Goal: Complete application form: Complete application form

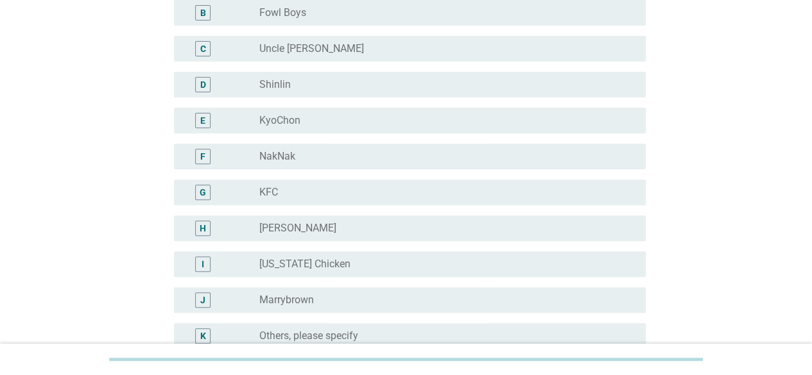
scroll to position [193, 0]
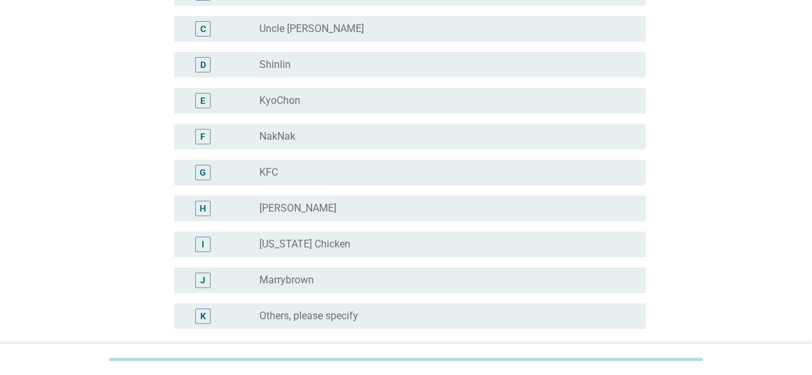
click at [208, 208] on div "H" at bounding box center [202, 208] width 15 height 15
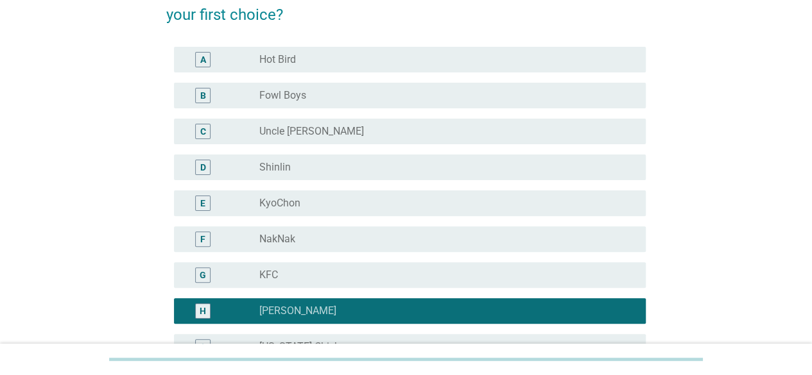
scroll to position [64, 0]
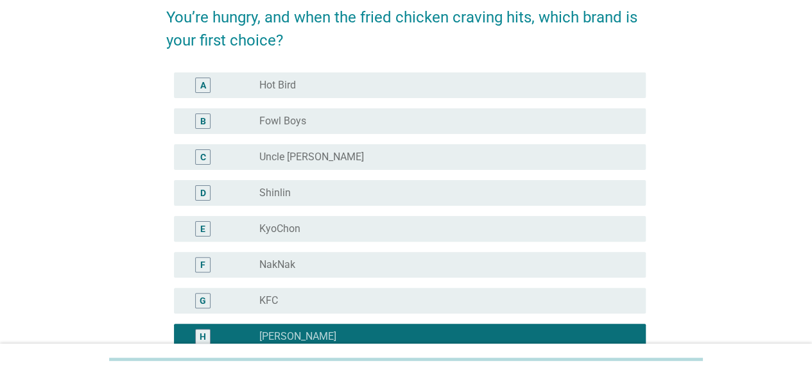
click at [446, 83] on div "radio_button_unchecked Hot Bird" at bounding box center [442, 85] width 366 height 13
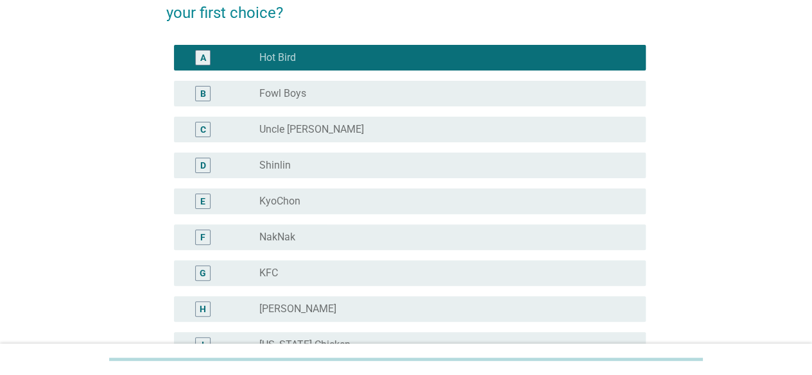
scroll to position [128, 0]
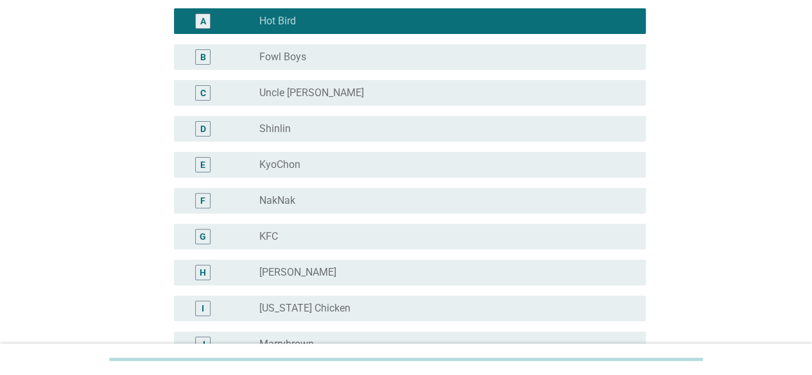
click at [314, 270] on div "radio_button_unchecked [PERSON_NAME]" at bounding box center [442, 272] width 366 height 13
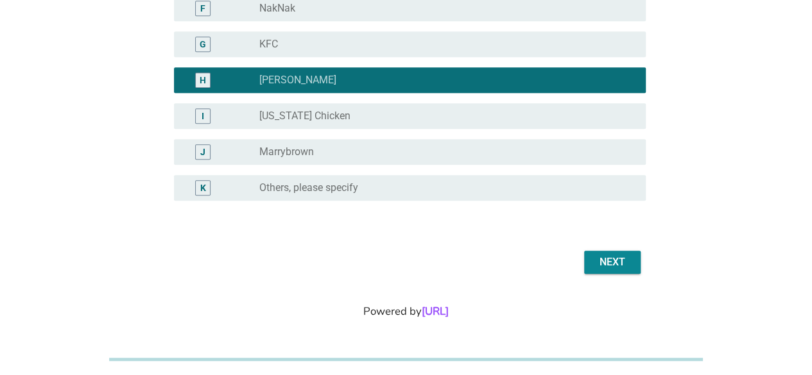
scroll to position [327, 0]
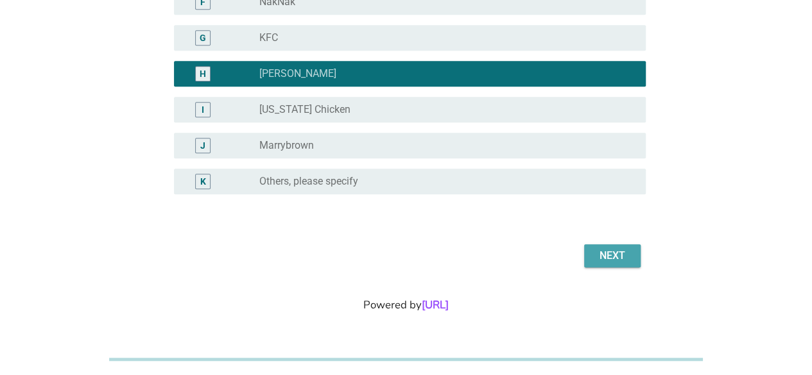
click at [619, 254] on div "Next" at bounding box center [612, 255] width 36 height 15
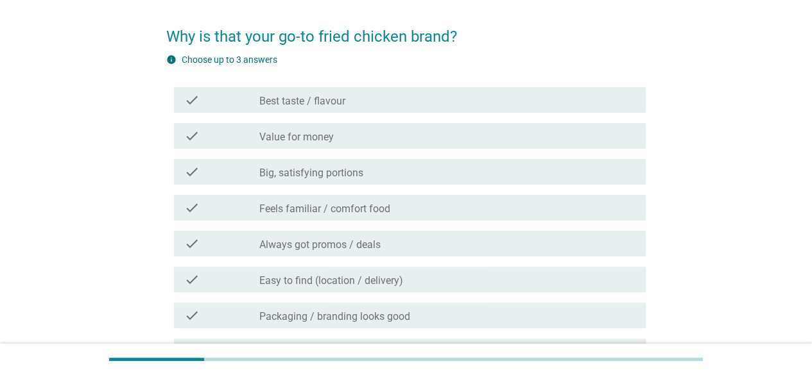
scroll to position [64, 0]
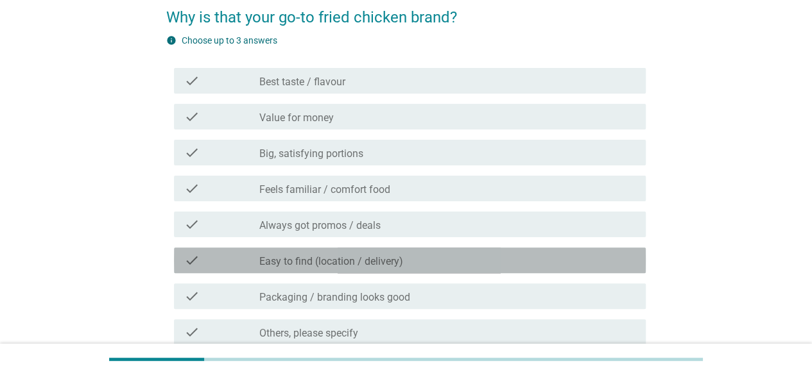
click at [364, 261] on label "Easy to find (location / delivery)" at bounding box center [331, 261] width 144 height 13
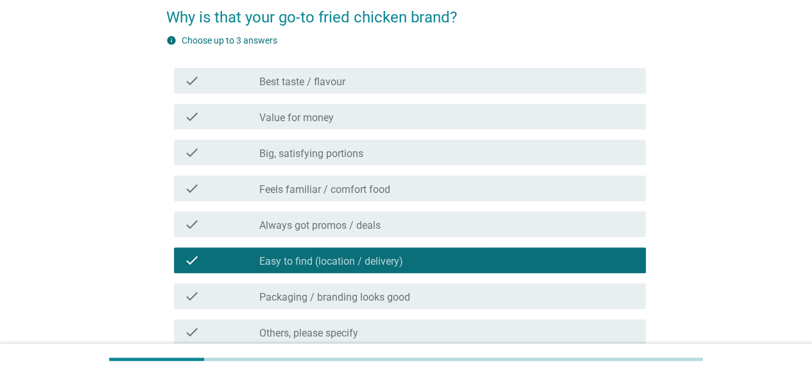
scroll to position [128, 0]
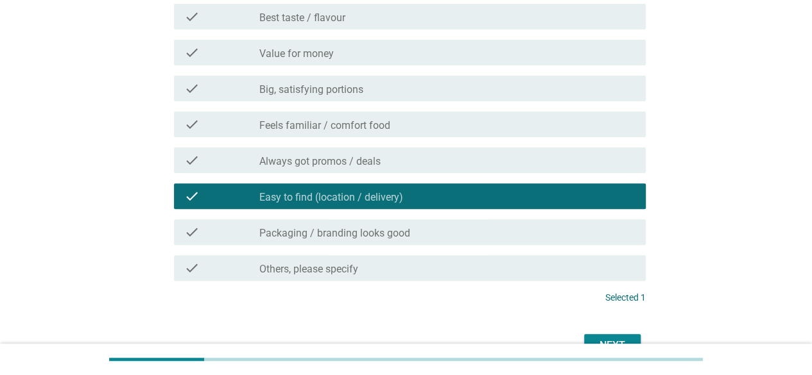
click at [345, 121] on label "Feels familiar / comfort food" at bounding box center [324, 125] width 131 height 13
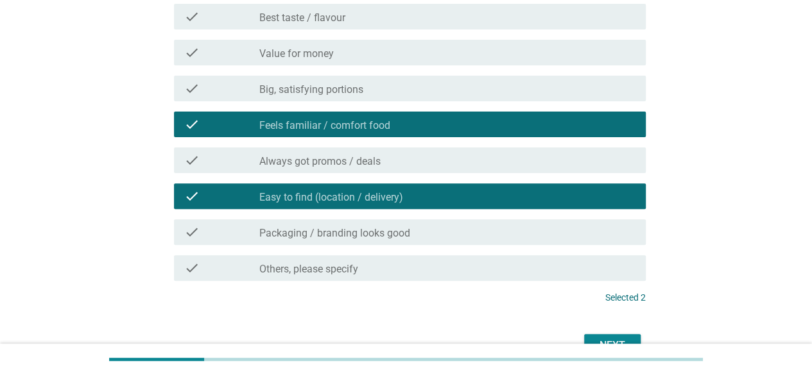
click at [632, 336] on button "Next" at bounding box center [612, 345] width 56 height 23
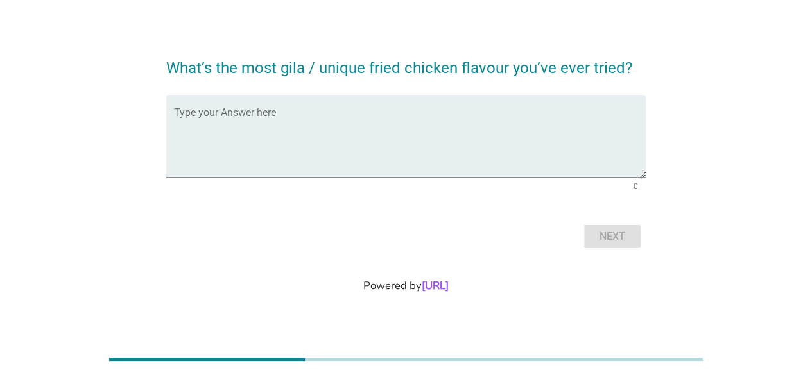
scroll to position [0, 0]
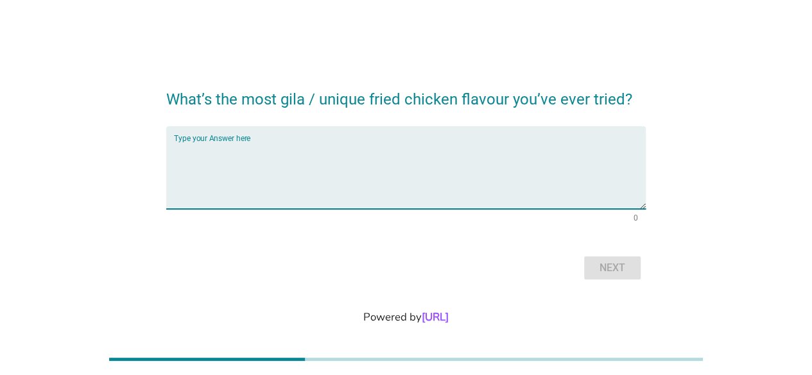
click at [289, 160] on textarea "Type your Answer here" at bounding box center [410, 175] width 472 height 67
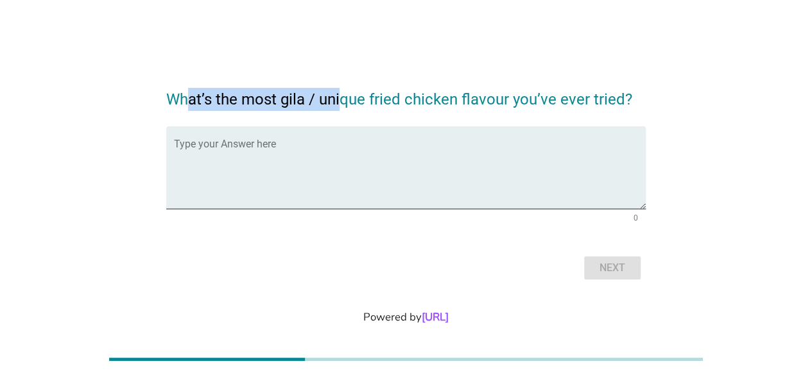
drag, startPoint x: 189, startPoint y: 101, endPoint x: 338, endPoint y: 101, distance: 148.3
click at [338, 101] on h2 "What’s the most gila / unique fried chicken flavour you’ve ever tried?" at bounding box center [405, 93] width 479 height 36
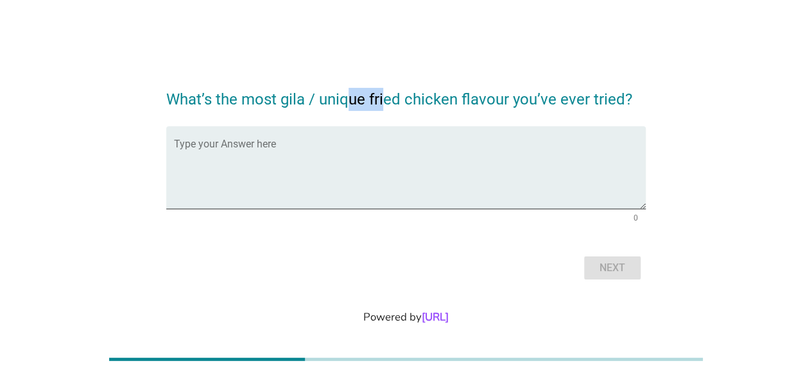
drag, startPoint x: 349, startPoint y: 99, endPoint x: 385, endPoint y: 101, distance: 36.0
click at [385, 101] on h2 "What’s the most gila / unique fried chicken flavour you’ve ever tried?" at bounding box center [405, 93] width 479 height 36
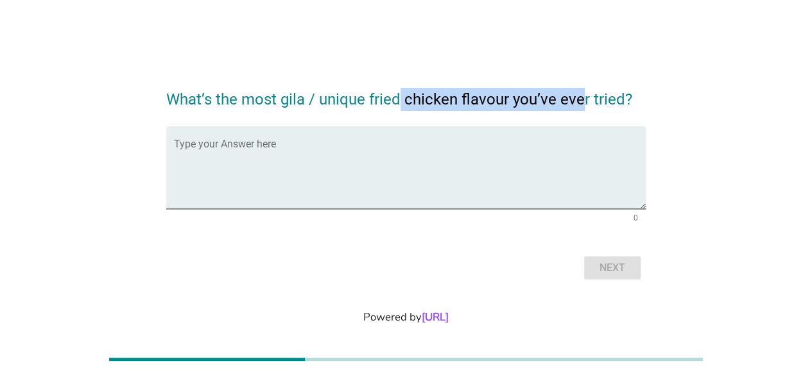
drag, startPoint x: 400, startPoint y: 99, endPoint x: 596, endPoint y: 99, distance: 196.4
click at [585, 100] on h2 "What’s the most gila / unique fried chicken flavour you’ve ever tried?" at bounding box center [405, 93] width 479 height 36
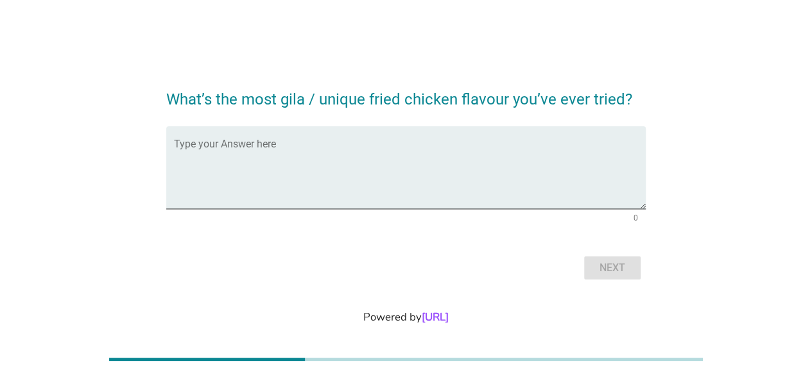
click at [607, 99] on h2 "What’s the most gila / unique fried chicken flavour you’ve ever tried?" at bounding box center [405, 93] width 479 height 36
click at [521, 168] on textarea "Type your Answer here" at bounding box center [410, 175] width 472 height 67
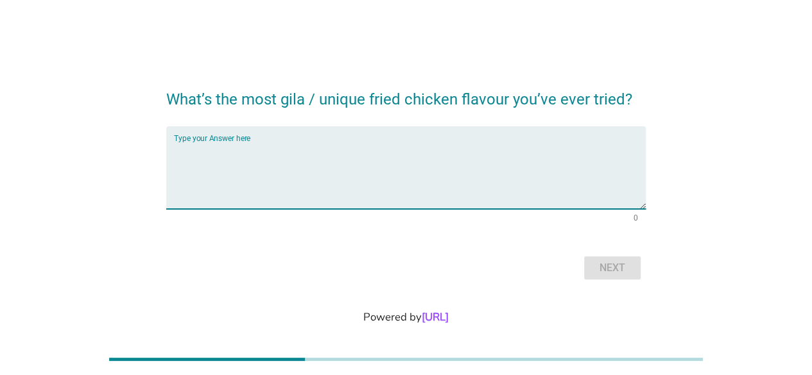
click at [218, 141] on div "Type your Answer here" at bounding box center [410, 167] width 472 height 83
type textarea "Salted egg"
click at [624, 263] on div "Next" at bounding box center [612, 268] width 36 height 15
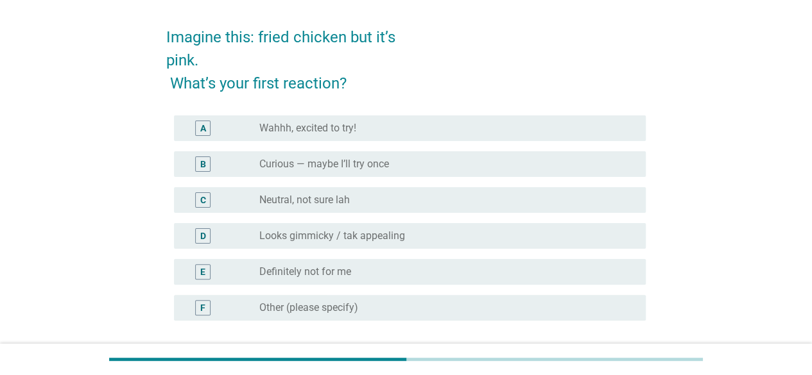
scroll to position [64, 0]
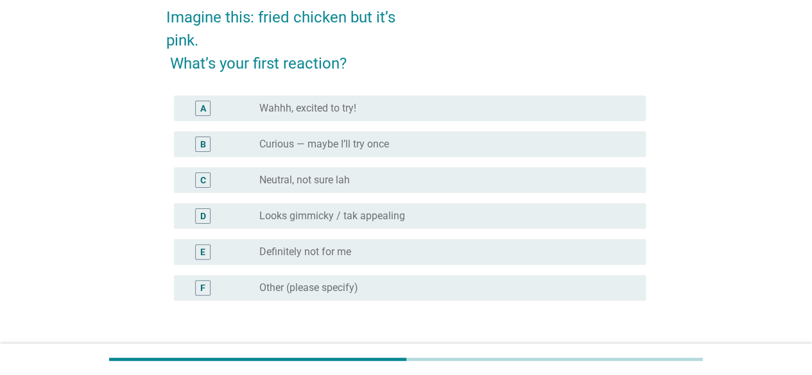
click at [350, 147] on label "Curious — maybe I’ll try once" at bounding box center [324, 144] width 130 height 13
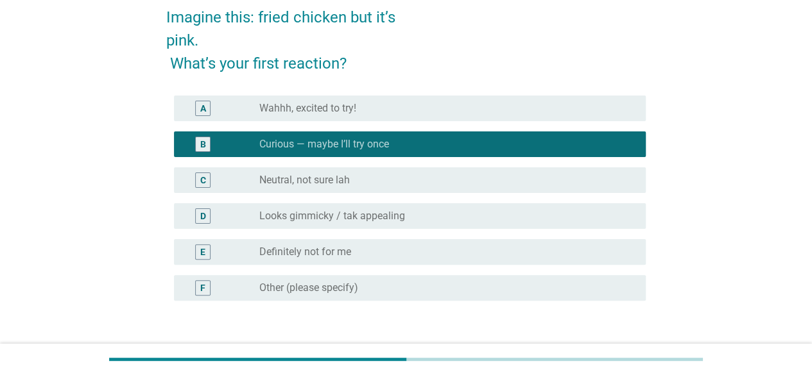
click at [314, 218] on label "Looks gimmicky / tak appealing" at bounding box center [332, 216] width 146 height 13
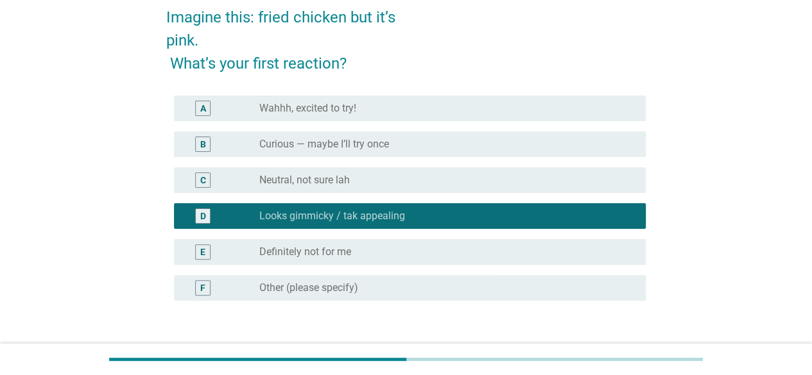
click at [335, 146] on label "Curious — maybe I’ll try once" at bounding box center [324, 144] width 130 height 13
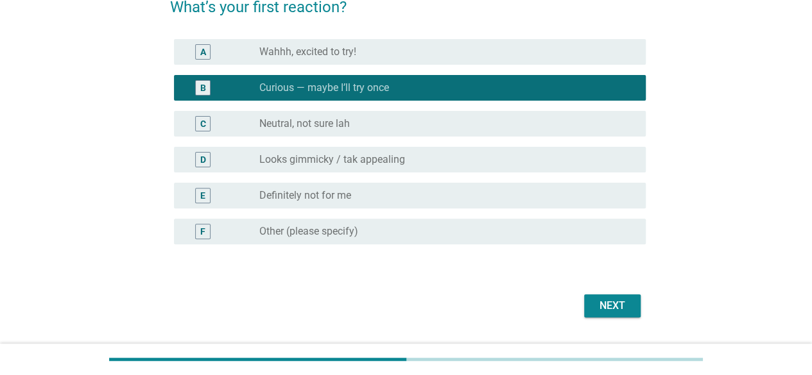
scroll to position [171, 0]
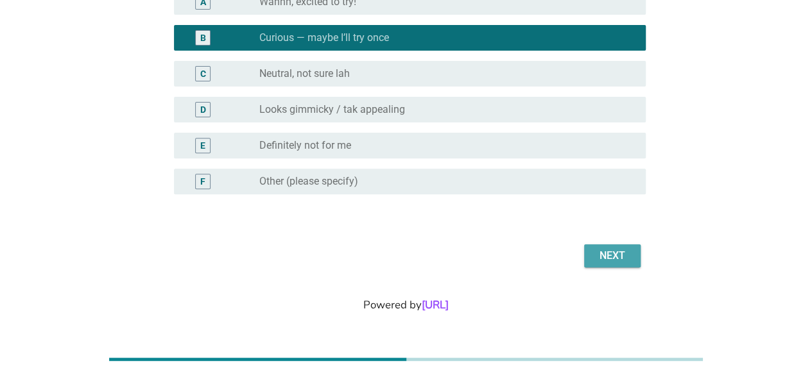
click at [607, 253] on div "Next" at bounding box center [612, 255] width 36 height 15
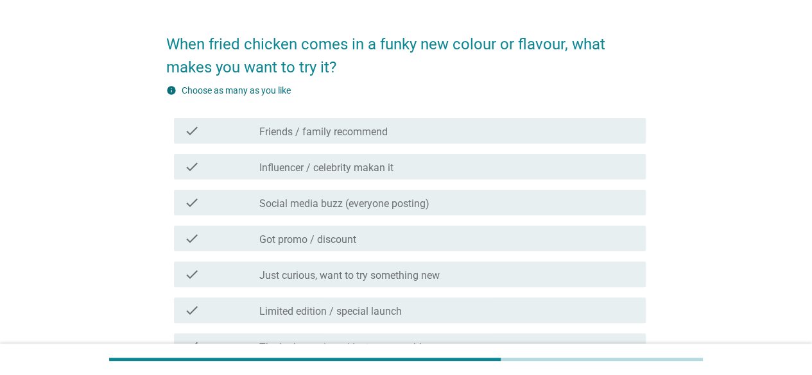
scroll to position [101, 0]
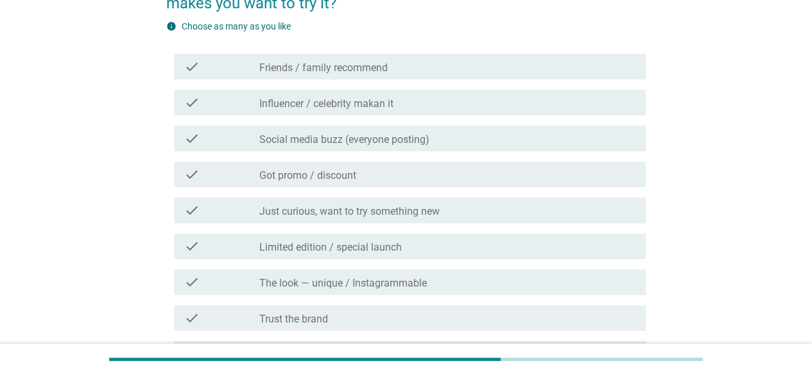
click at [420, 136] on label "Social media buzz (everyone posting)" at bounding box center [344, 139] width 170 height 13
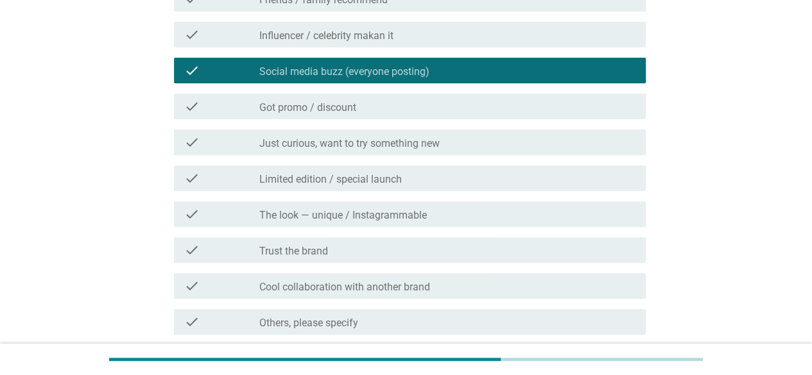
scroll to position [230, 0]
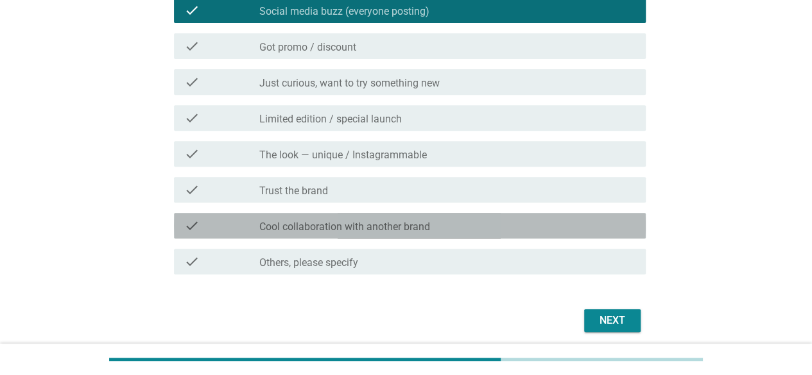
click at [395, 228] on label "Cool collaboration with another brand" at bounding box center [344, 227] width 171 height 13
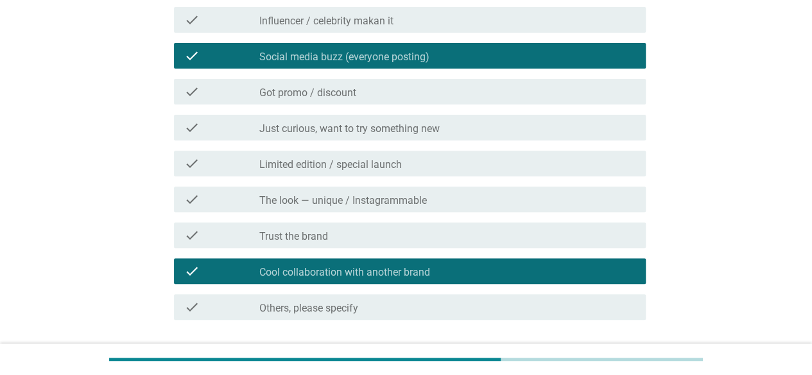
scroll to position [166, 0]
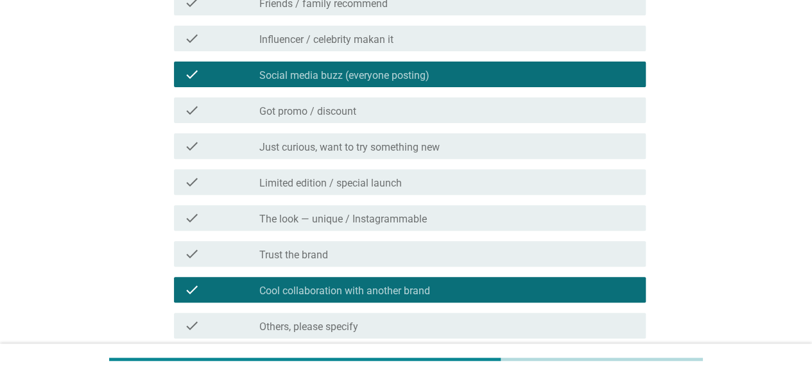
click at [377, 285] on label "Cool collaboration with another brand" at bounding box center [344, 291] width 171 height 13
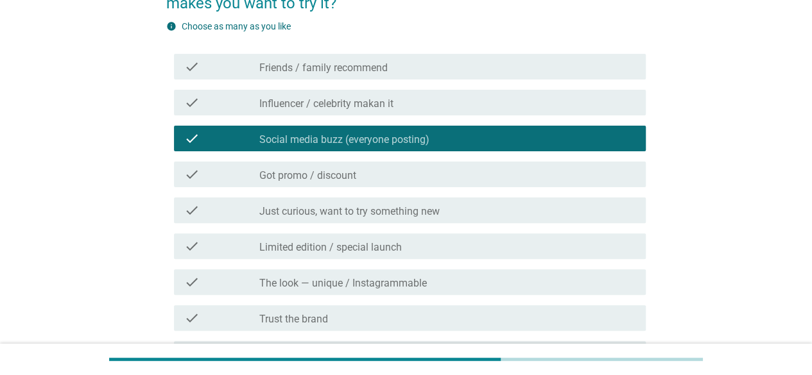
scroll to position [294, 0]
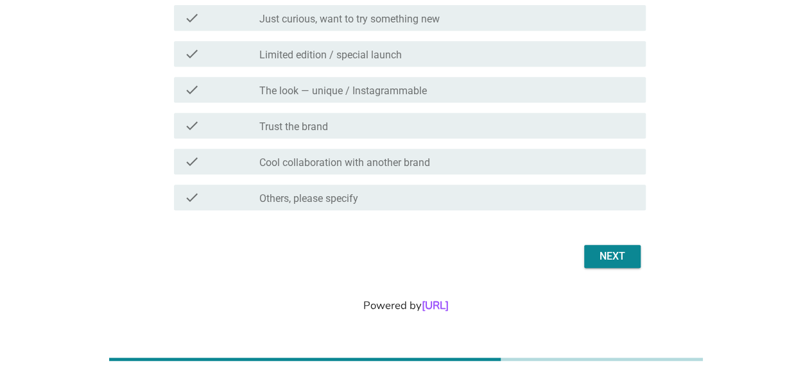
click at [589, 241] on div "Next" at bounding box center [405, 256] width 479 height 31
click at [596, 250] on div "Next" at bounding box center [612, 256] width 36 height 15
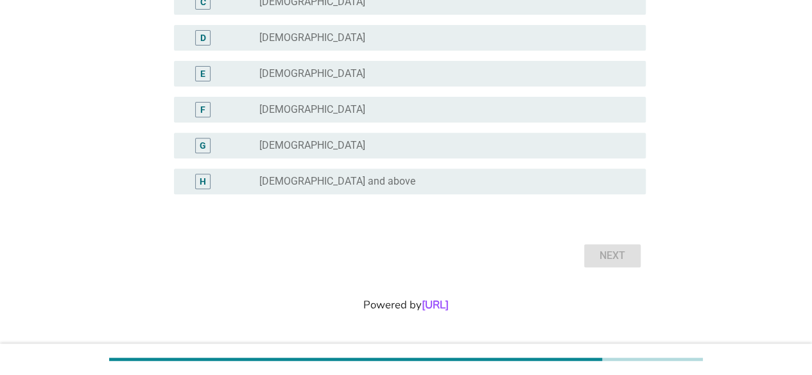
scroll to position [0, 0]
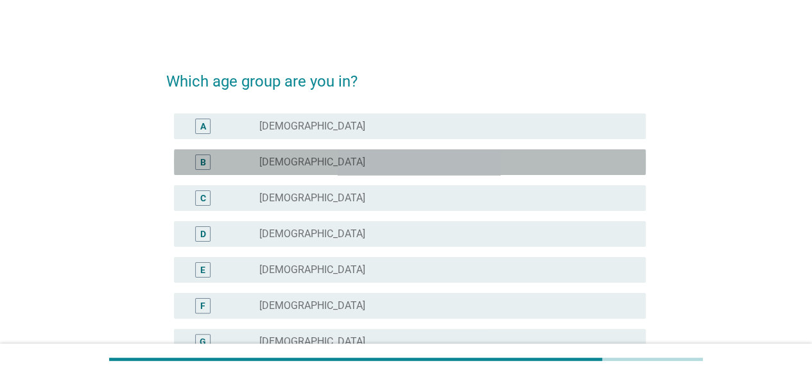
click at [323, 157] on label "[DEMOGRAPHIC_DATA]" at bounding box center [312, 162] width 106 height 13
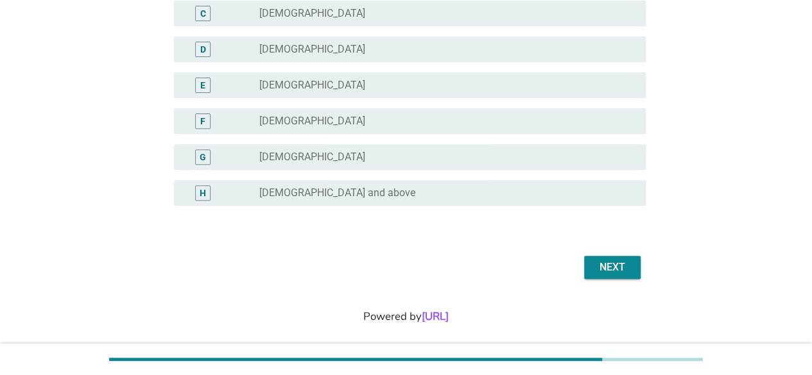
scroll to position [193, 0]
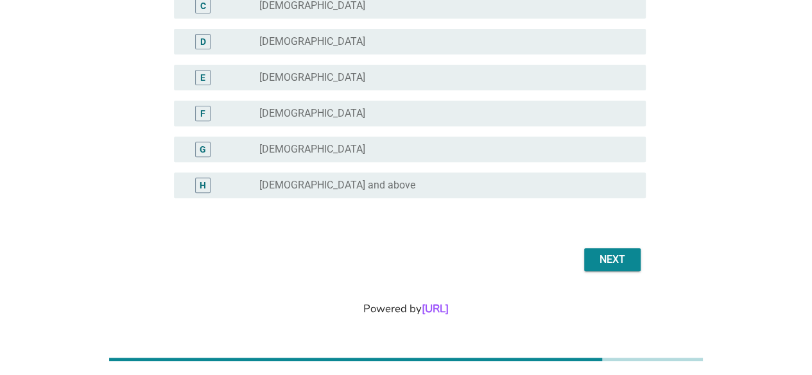
click at [618, 260] on div "Next" at bounding box center [612, 259] width 36 height 15
